Goal: Information Seeking & Learning: Learn about a topic

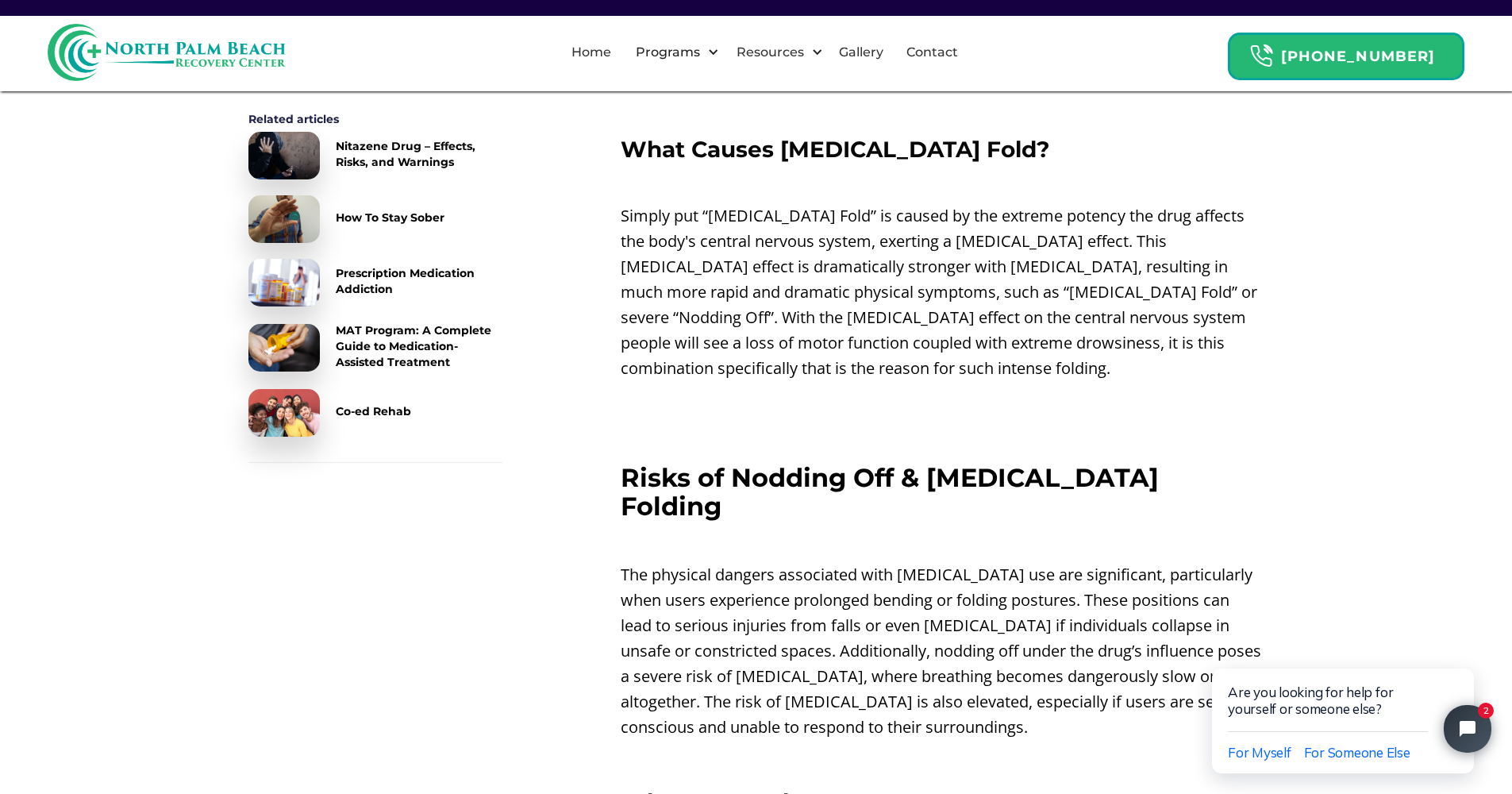
scroll to position [2305, 0]
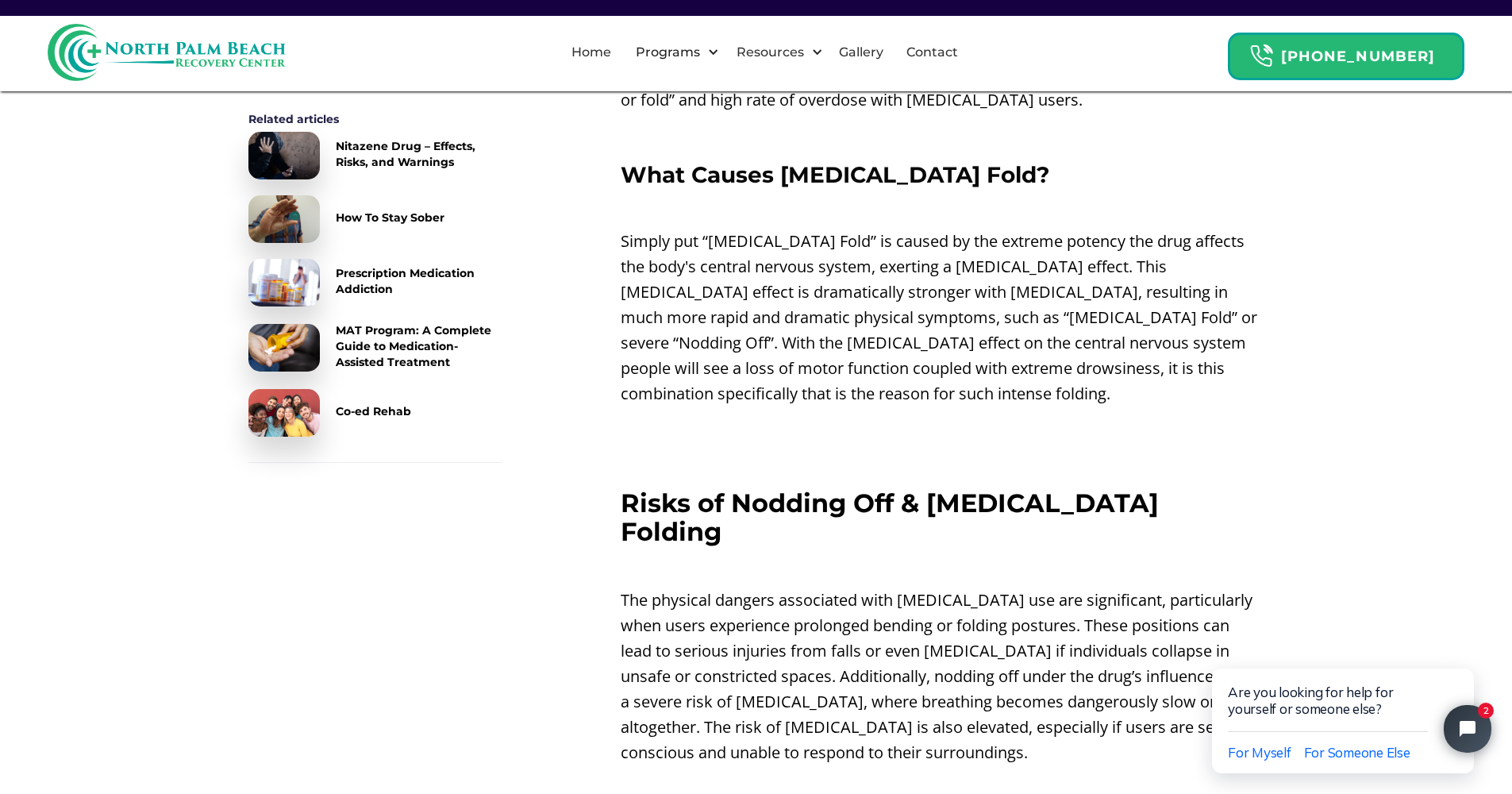
drag, startPoint x: 861, startPoint y: 321, endPoint x: 1315, endPoint y: 175, distance: 476.9
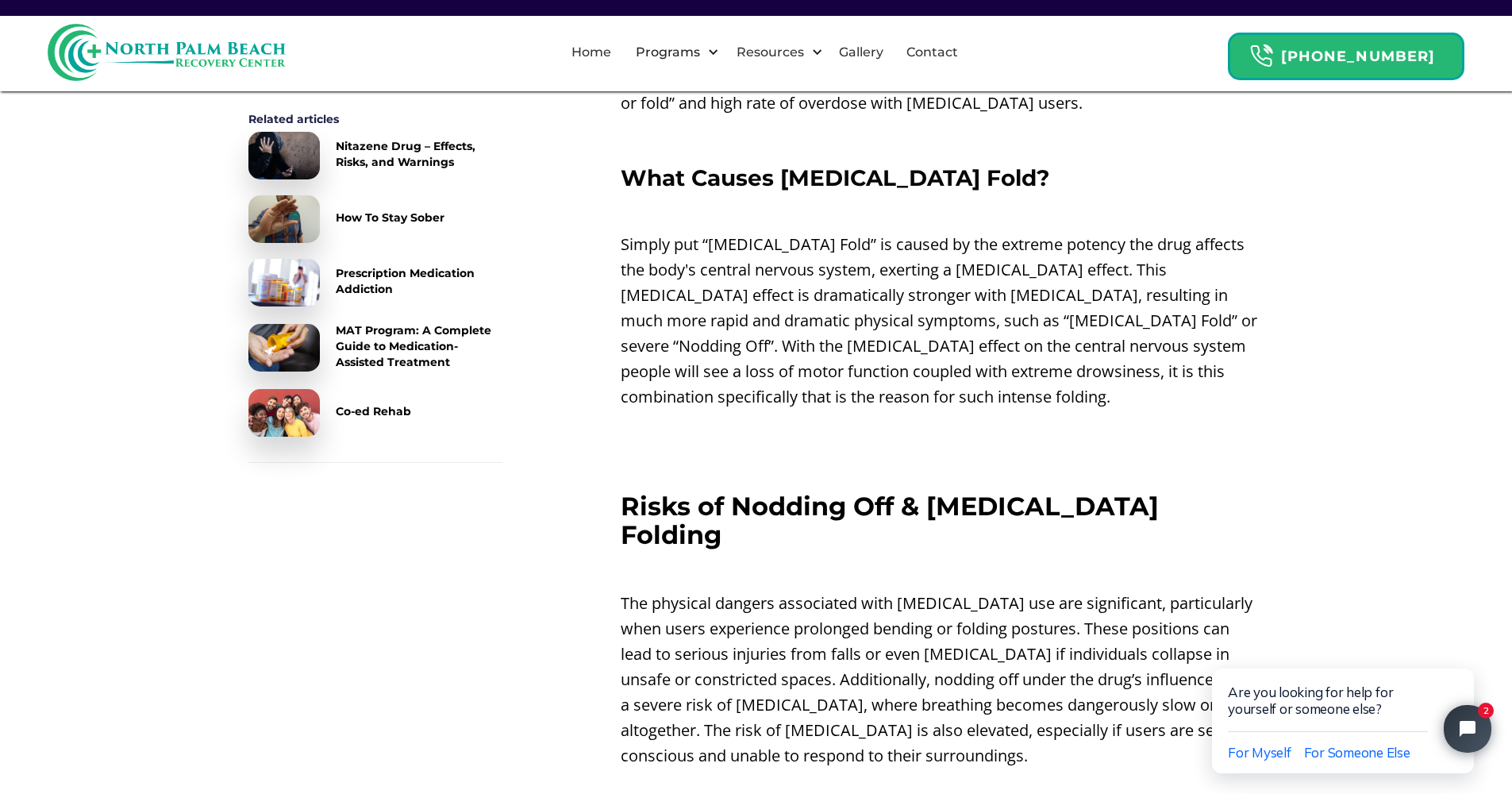
click at [1039, 232] on p "Simply put “[MEDICAL_DATA] Fold” is caused by the extreme potency the drug affe…" at bounding box center [942, 320] width 643 height 178
click at [807, 198] on p "‍" at bounding box center [942, 211] width 643 height 25
drag, startPoint x: 733, startPoint y: 3, endPoint x: 753, endPoint y: -64, distance: 69.9
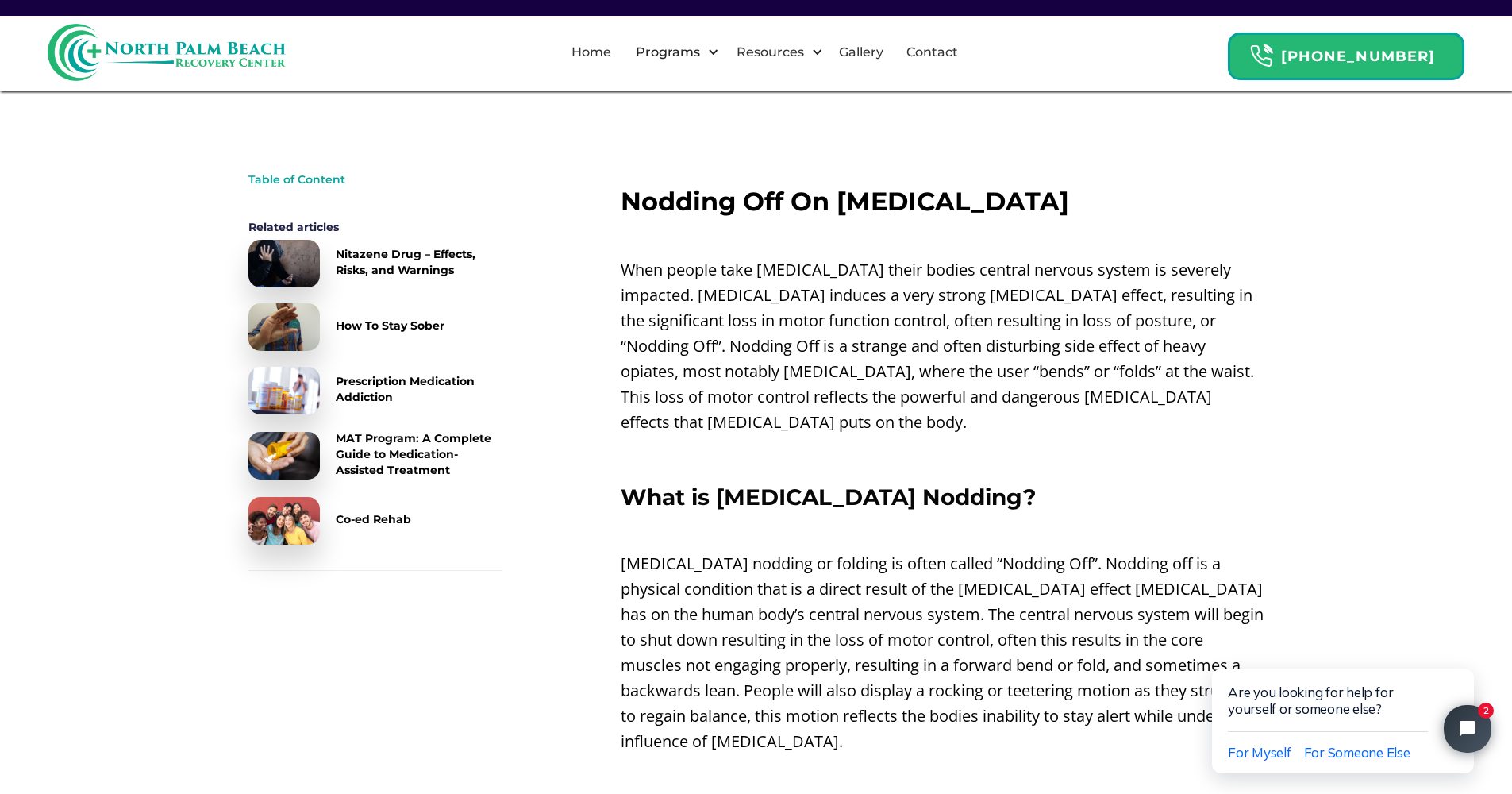
scroll to position [603, 0]
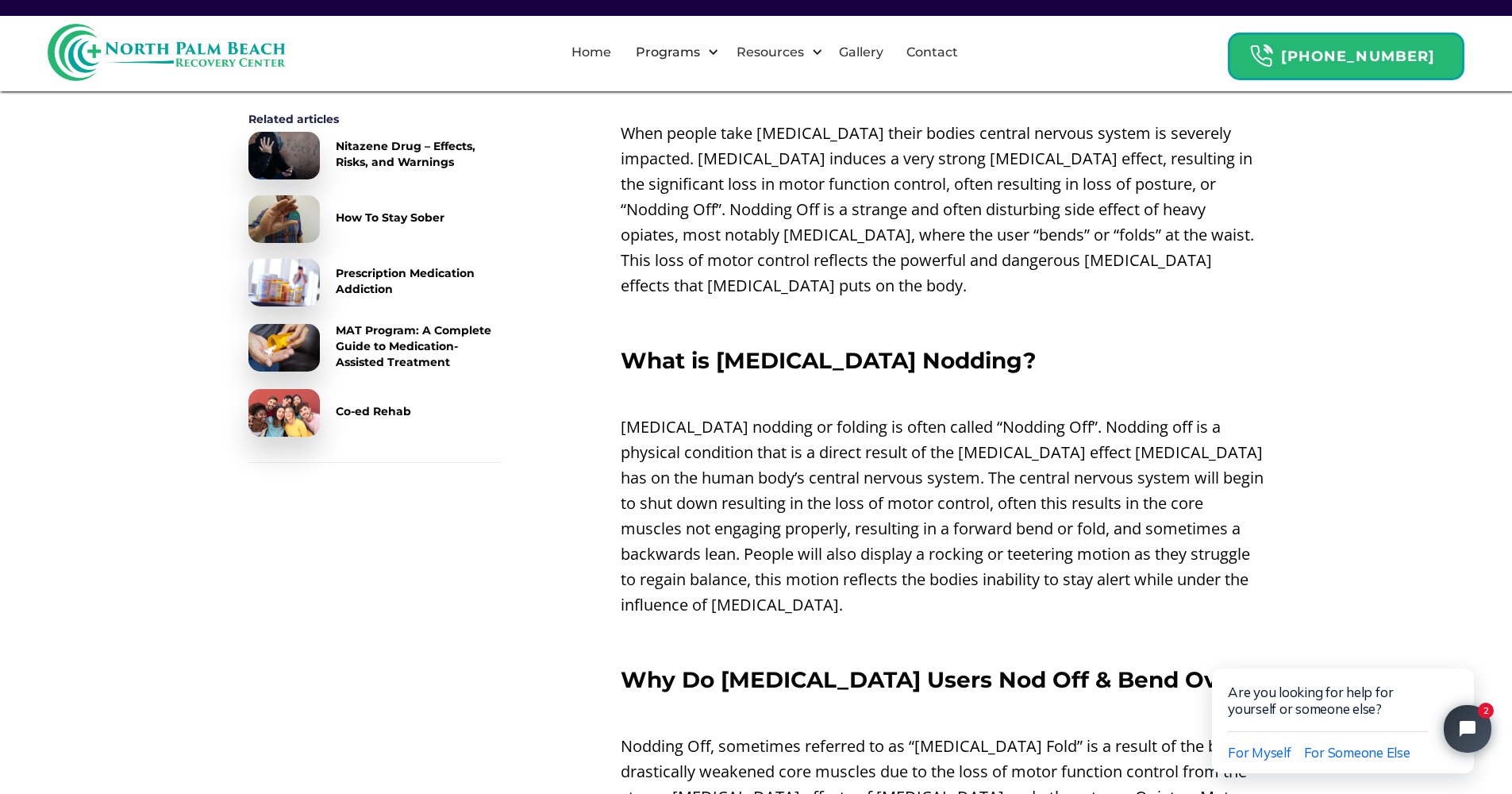
click at [292, 3] on div at bounding box center [756, 8] width 1512 height 16
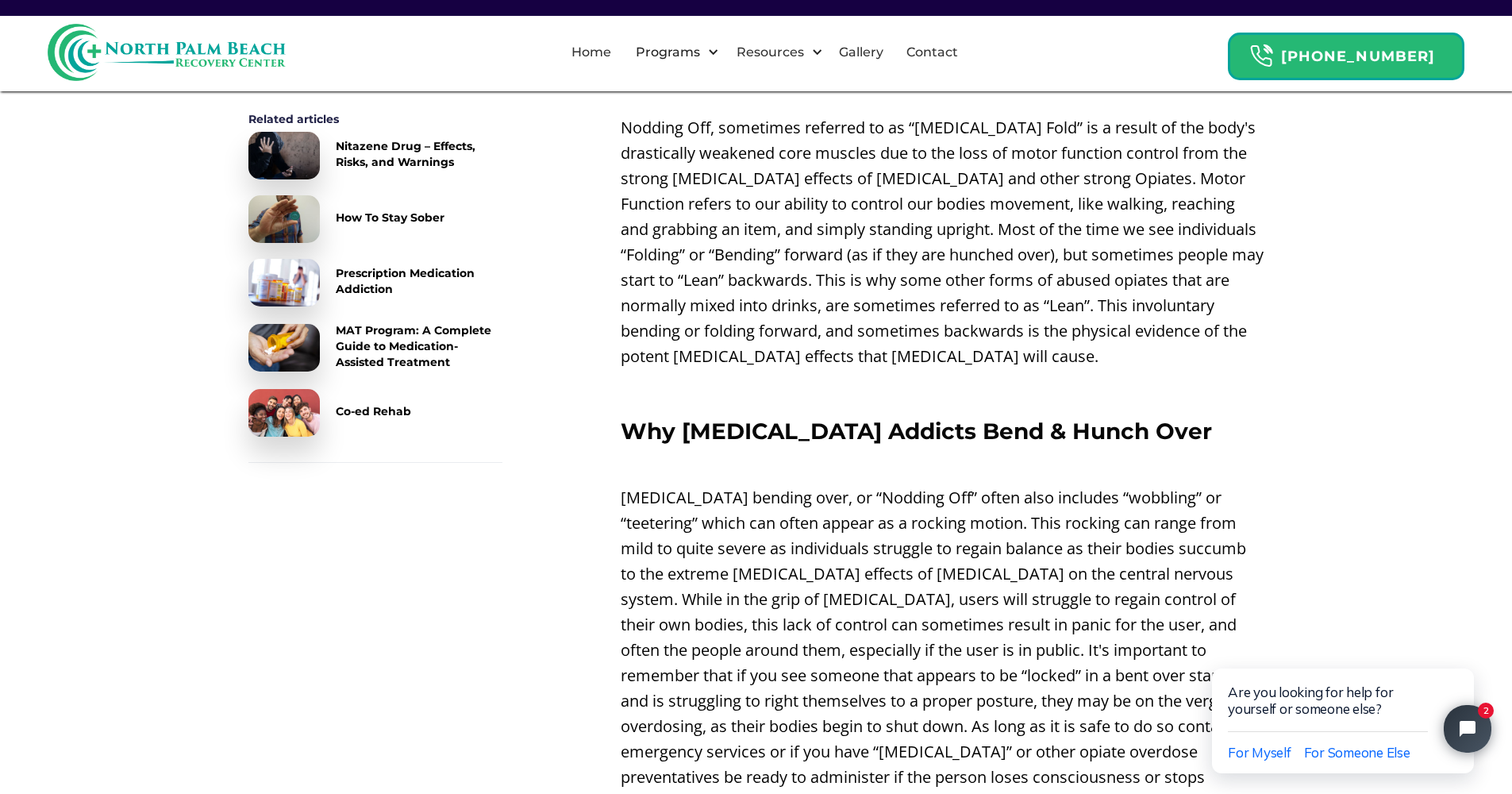
scroll to position [1244, 0]
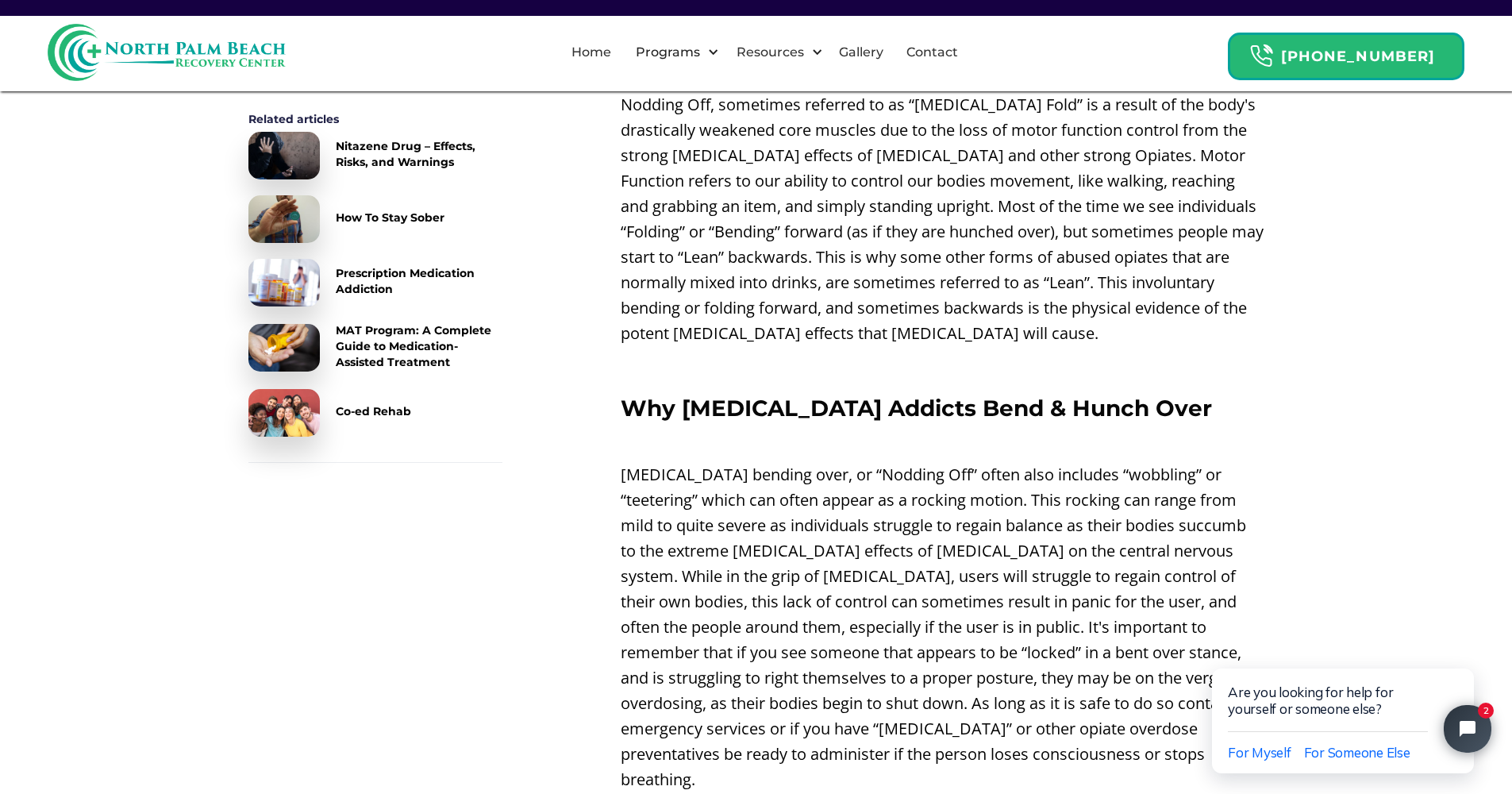
click at [1015, 484] on p "[MEDICAL_DATA] bending over, or “Nodding Off” often also includes “wobbling” or…" at bounding box center [942, 627] width 643 height 330
drag, startPoint x: 1019, startPoint y: 494, endPoint x: 1045, endPoint y: 505, distance: 28.2
click at [1045, 505] on p "[MEDICAL_DATA] bending over, or “Nodding Off” often also includes “wobbling” or…" at bounding box center [942, 627] width 643 height 330
click at [1090, 501] on p "[MEDICAL_DATA] bending over, or “Nodding Off” often also includes “wobbling” or…" at bounding box center [942, 627] width 643 height 330
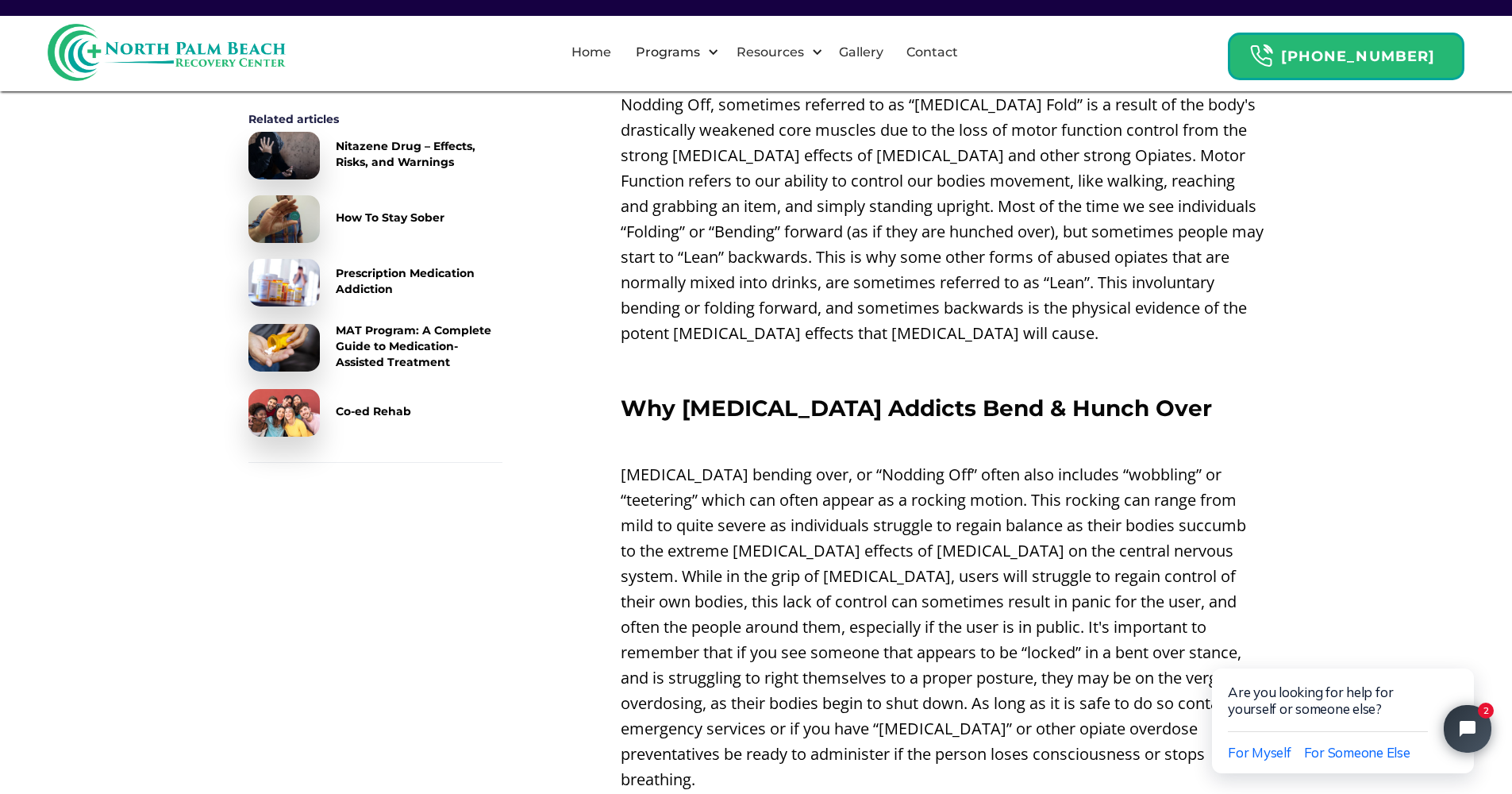
click at [860, 465] on p "[MEDICAL_DATA] bending over, or “Nodding Off” often also includes “wobbling” or…" at bounding box center [942, 627] width 643 height 330
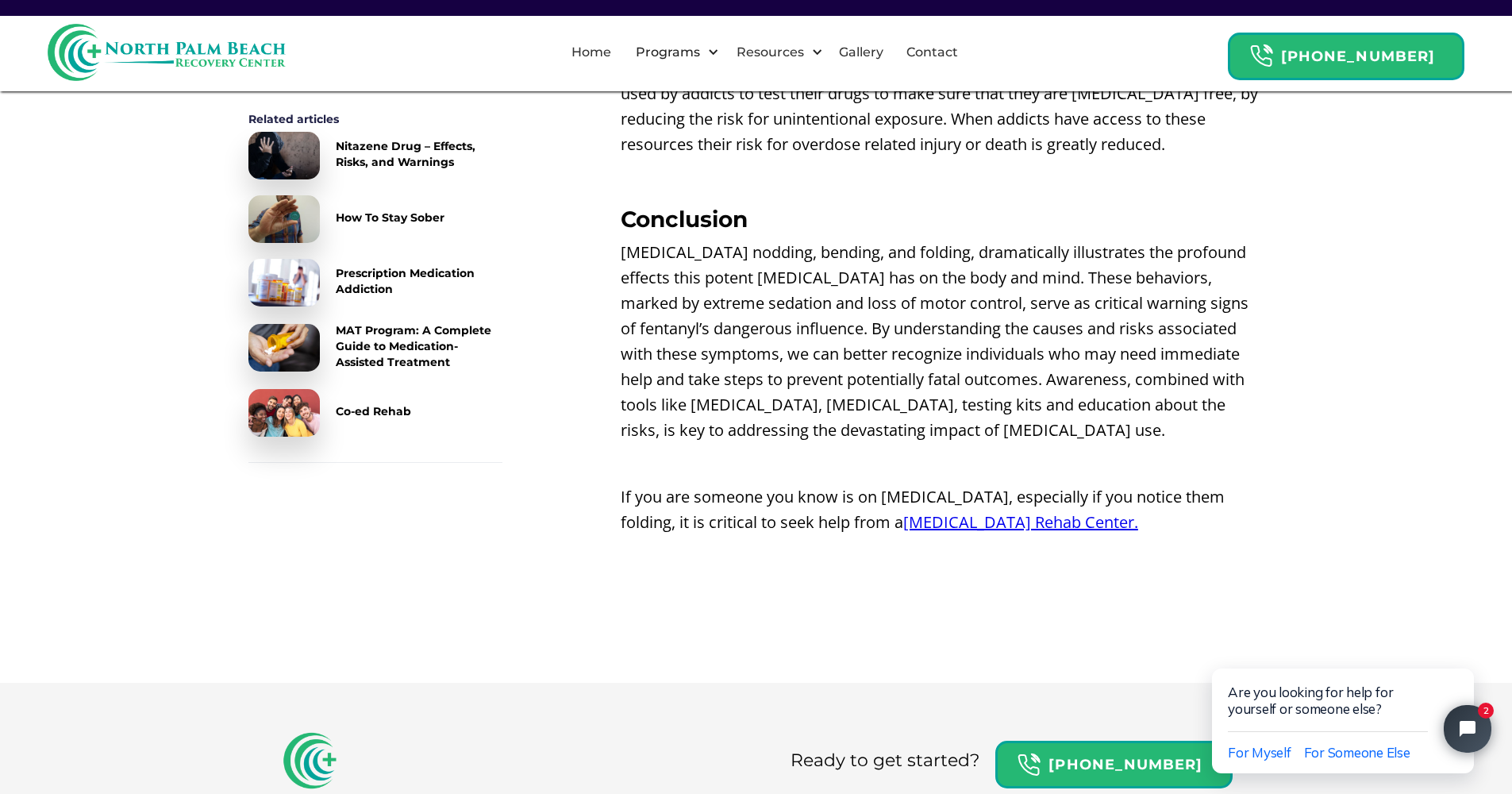
scroll to position [3532, 0]
